Goal: Task Accomplishment & Management: Use online tool/utility

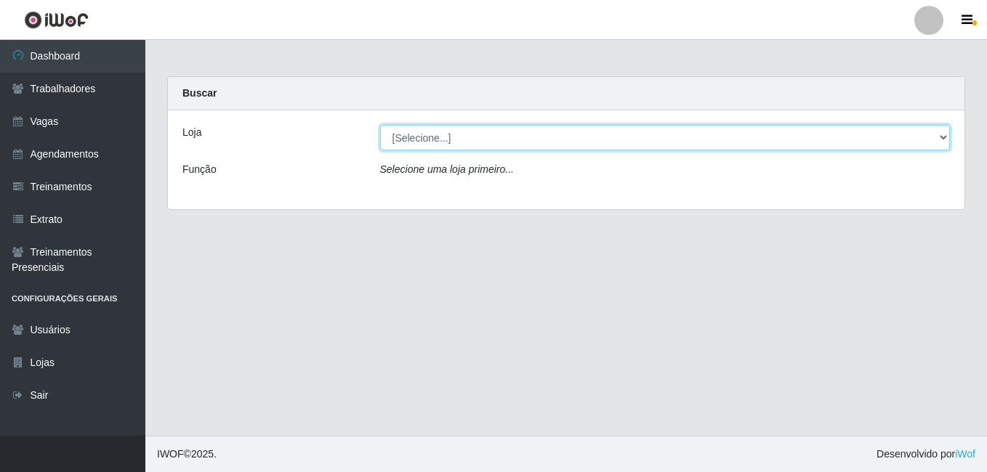
click at [424, 139] on select "[Selecione...] [GEOGRAPHIC_DATA] - [DATE][GEOGRAPHIC_DATA]" at bounding box center [665, 137] width 570 height 25
select select "471"
click at [380, 125] on select "[Selecione...] [GEOGRAPHIC_DATA] - [DATE][GEOGRAPHIC_DATA]" at bounding box center [665, 137] width 570 height 25
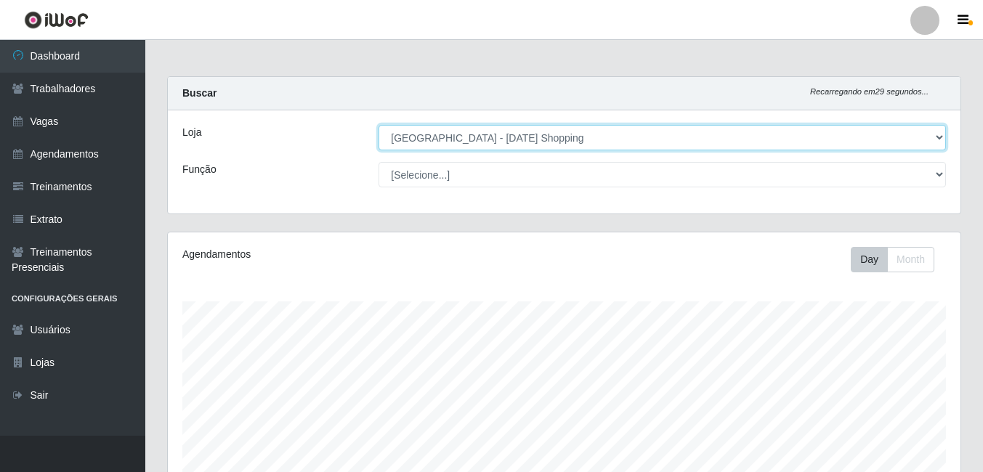
scroll to position [301, 793]
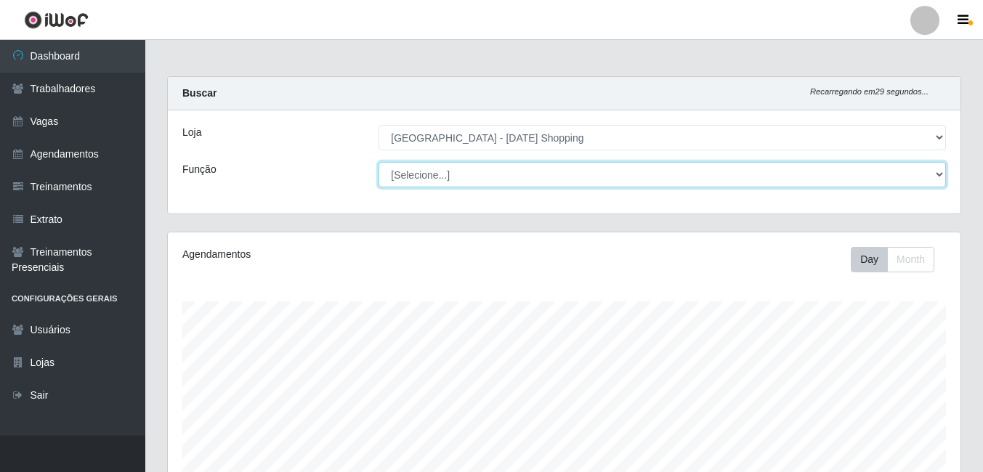
click at [455, 173] on select "[Selecione...] ASG ASG + ASG ++ Assistente de [PERSON_NAME] Assistente de [PERS…" at bounding box center [661, 174] width 567 height 25
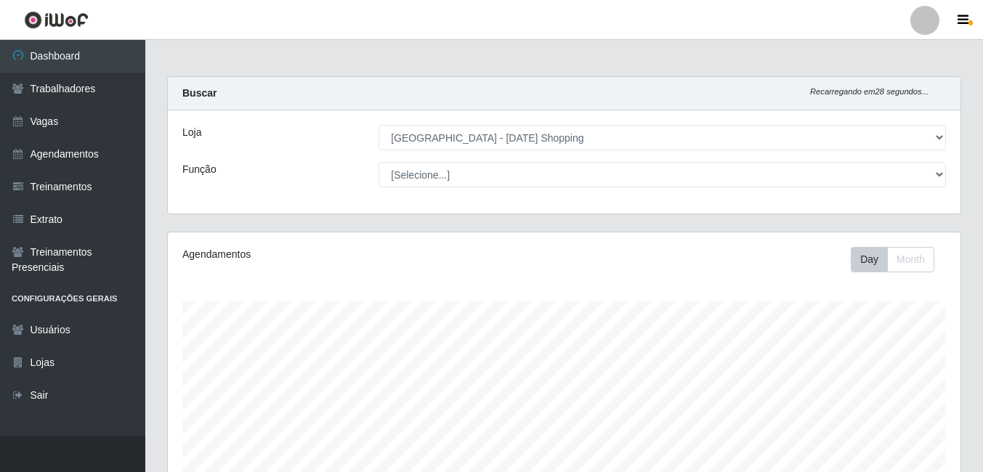
click at [238, 126] on div "Loja" at bounding box center [269, 137] width 196 height 25
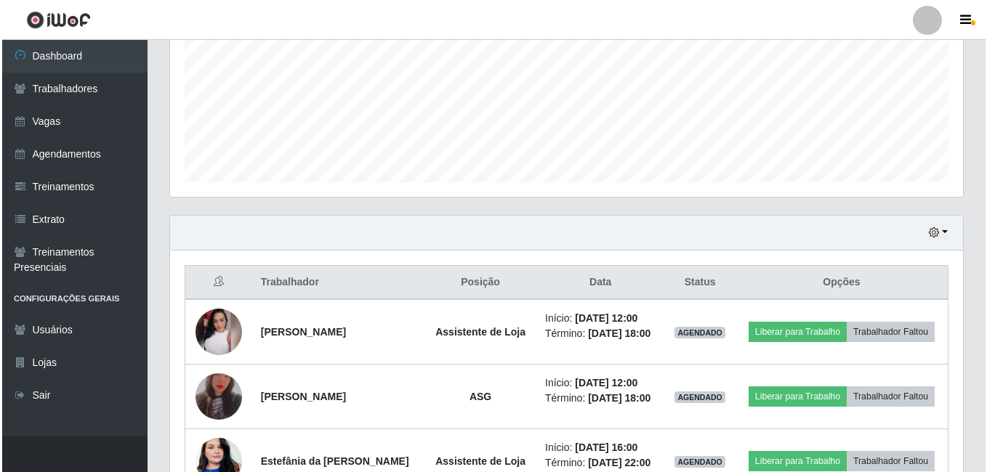
scroll to position [428, 0]
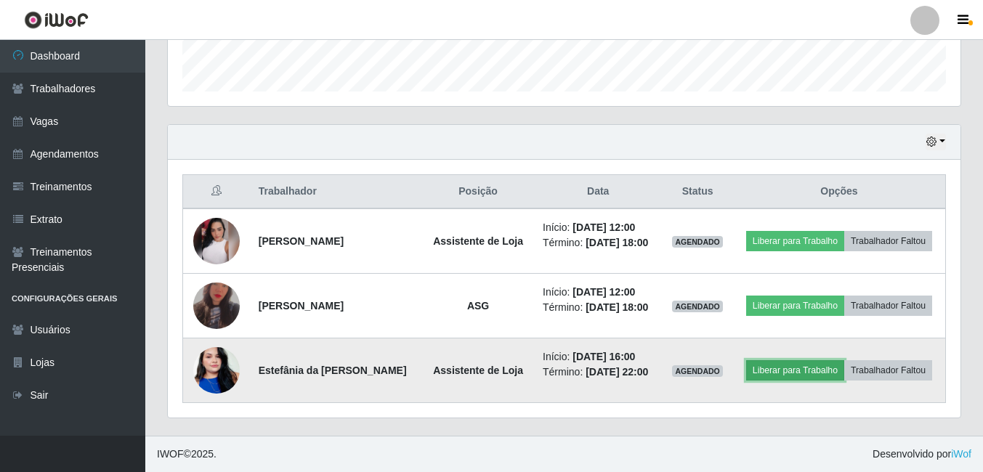
click at [790, 373] on button "Liberar para Trabalho" at bounding box center [795, 370] width 98 height 20
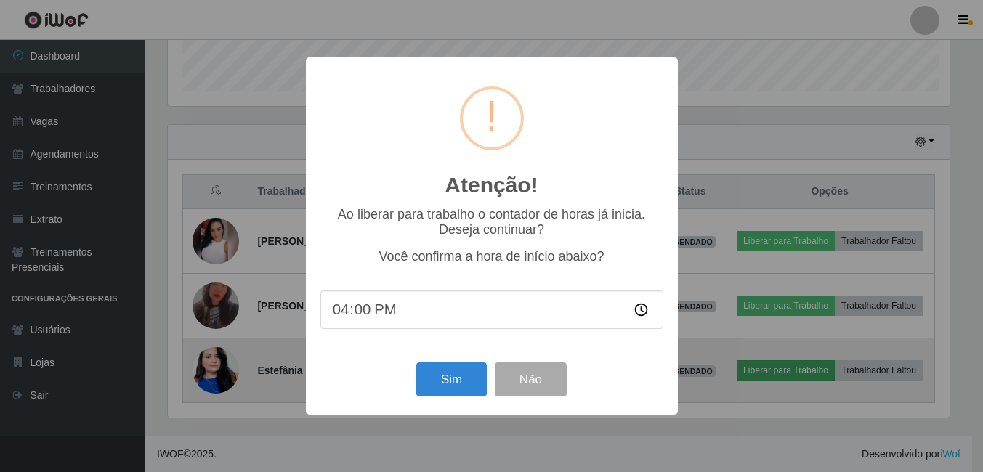
scroll to position [301, 785]
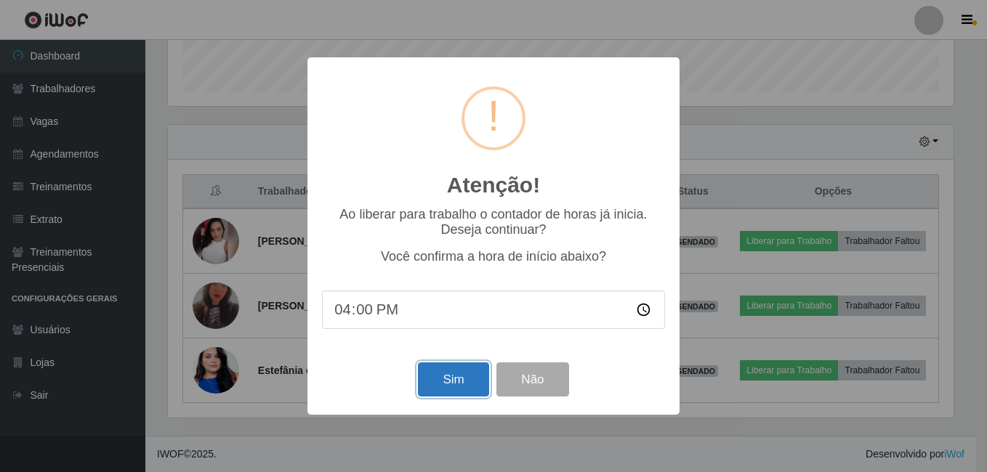
click at [446, 378] on button "Sim" at bounding box center [453, 380] width 70 height 34
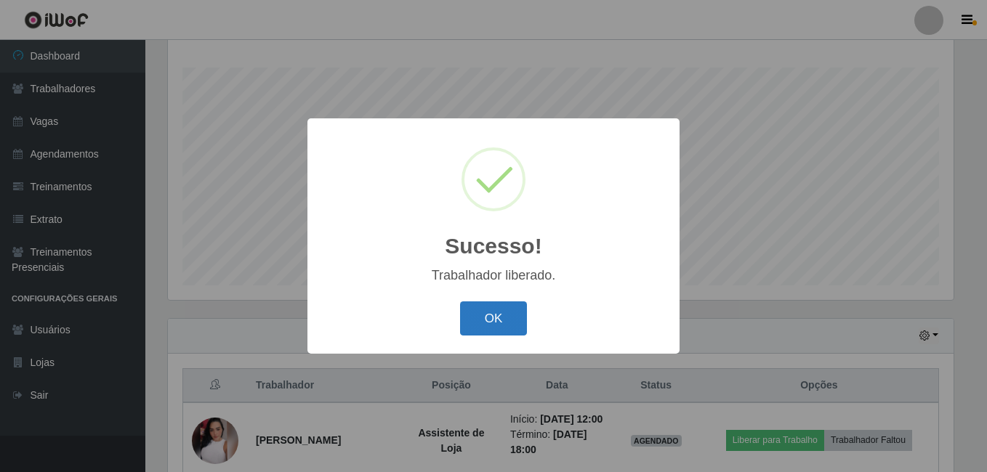
click at [491, 325] on button "OK" at bounding box center [494, 318] width 68 height 34
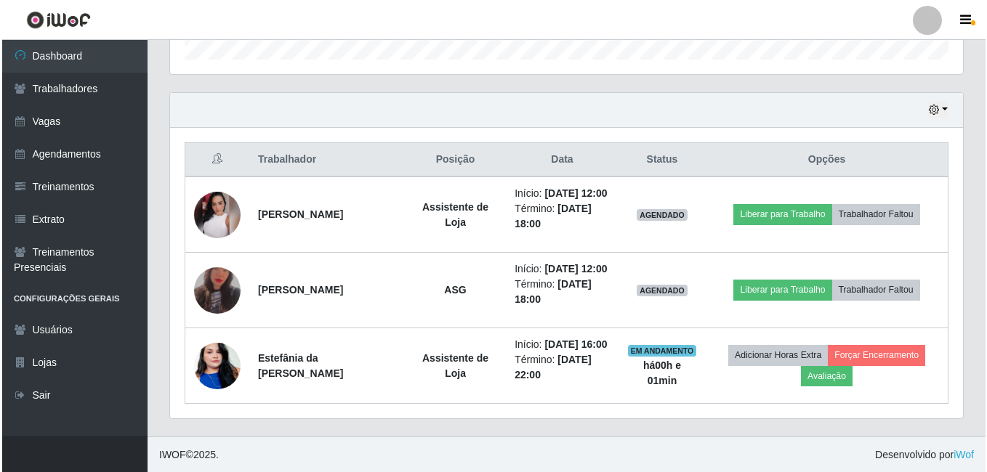
scroll to position [461, 0]
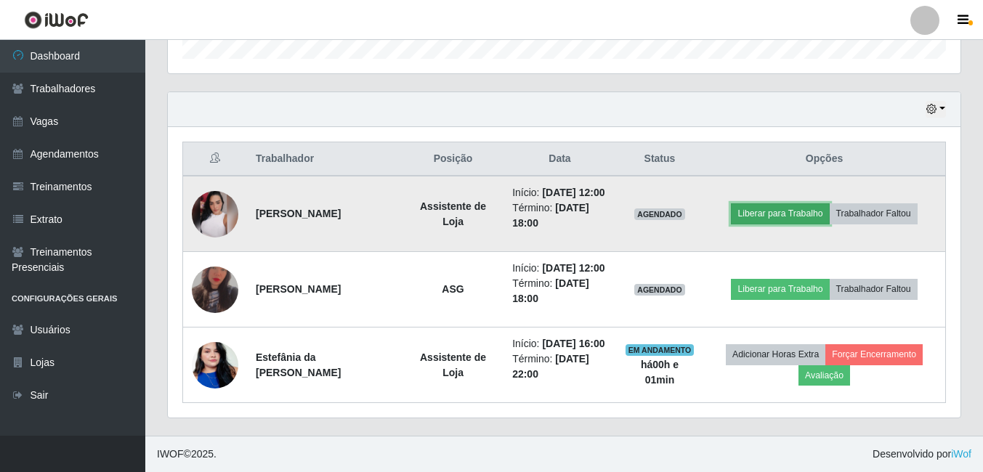
click at [781, 204] on button "Liberar para Trabalho" at bounding box center [780, 213] width 98 height 20
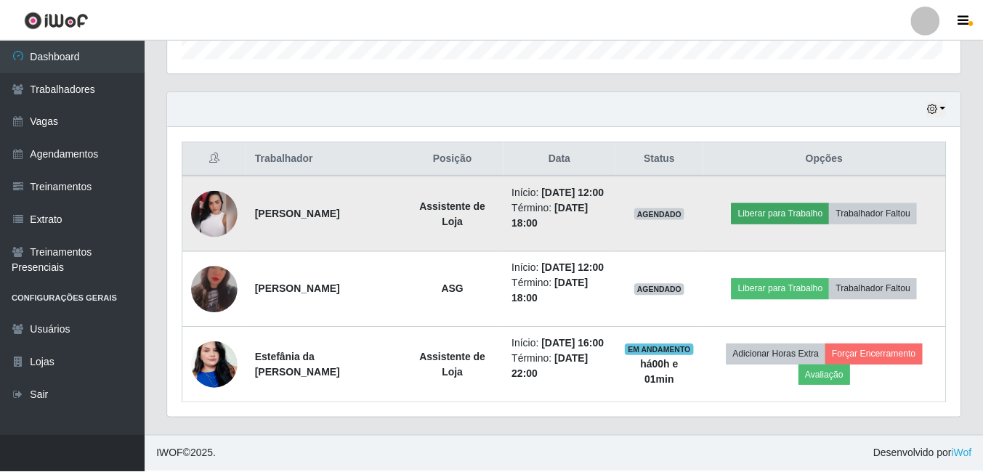
scroll to position [301, 785]
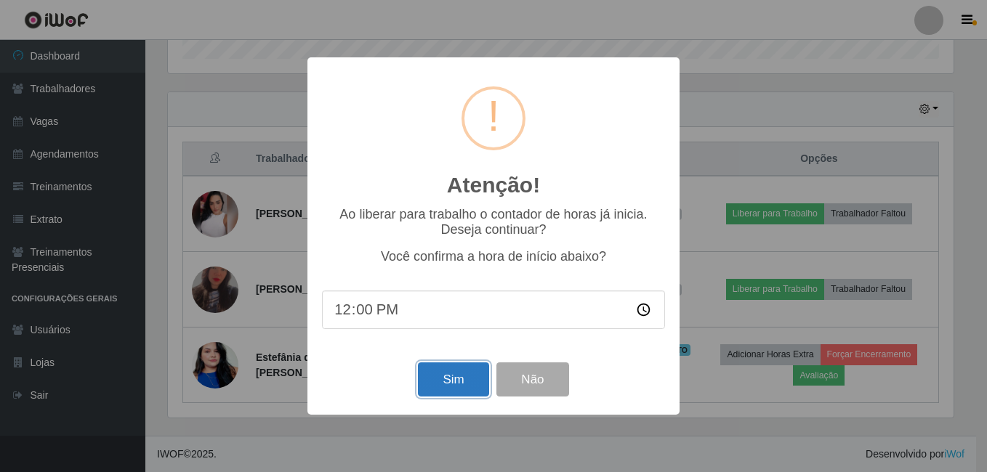
click at [451, 371] on button "Sim" at bounding box center [453, 380] width 70 height 34
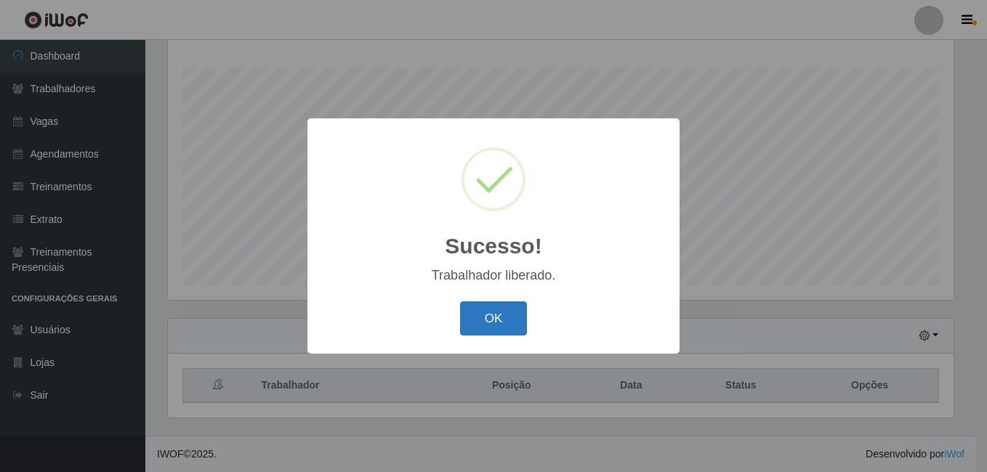
click at [509, 320] on button "OK" at bounding box center [494, 318] width 68 height 34
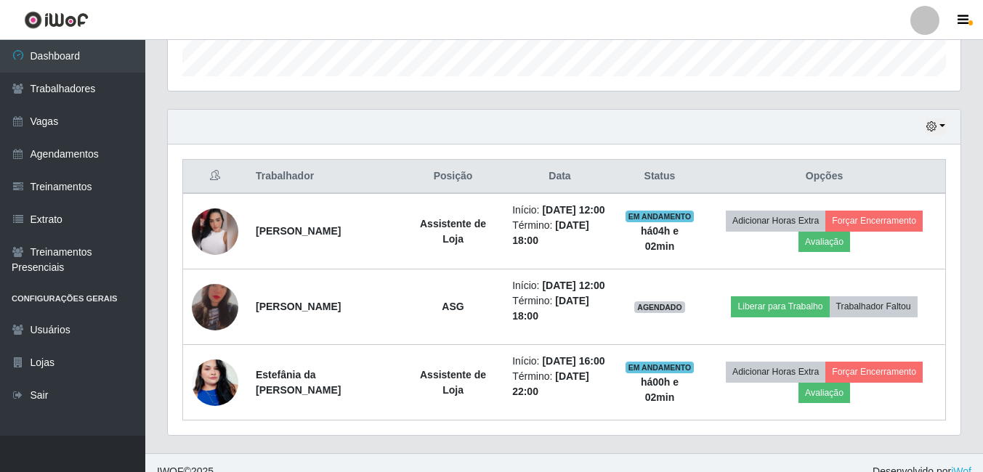
scroll to position [452, 0]
